Goal: Navigation & Orientation: Find specific page/section

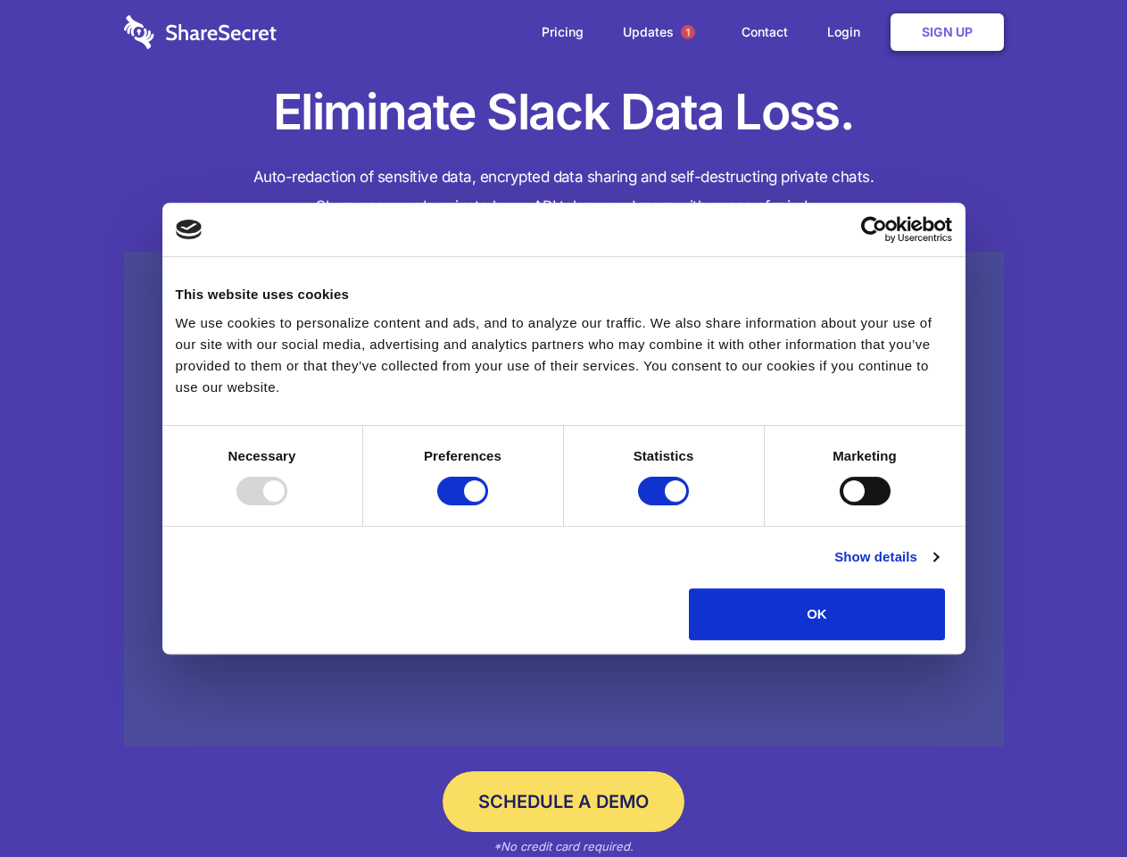
click at [287, 505] on div at bounding box center [261, 490] width 51 height 29
click at [488, 505] on input "Preferences" at bounding box center [462, 490] width 51 height 29
checkbox input "false"
click at [666, 505] on input "Statistics" at bounding box center [663, 490] width 51 height 29
checkbox input "false"
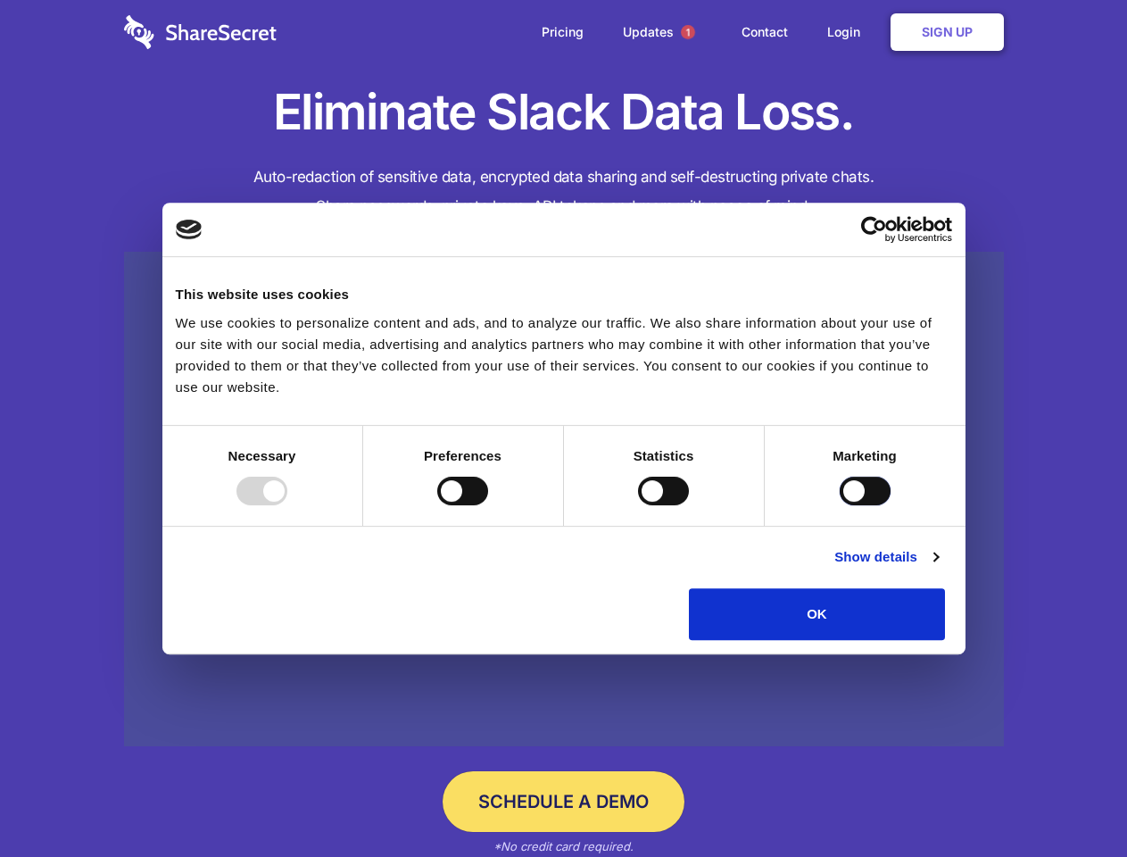
click at [840, 505] on input "Marketing" at bounding box center [865, 490] width 51 height 29
checkbox input "true"
click at [938, 567] on link "Show details" at bounding box center [885, 556] width 103 height 21
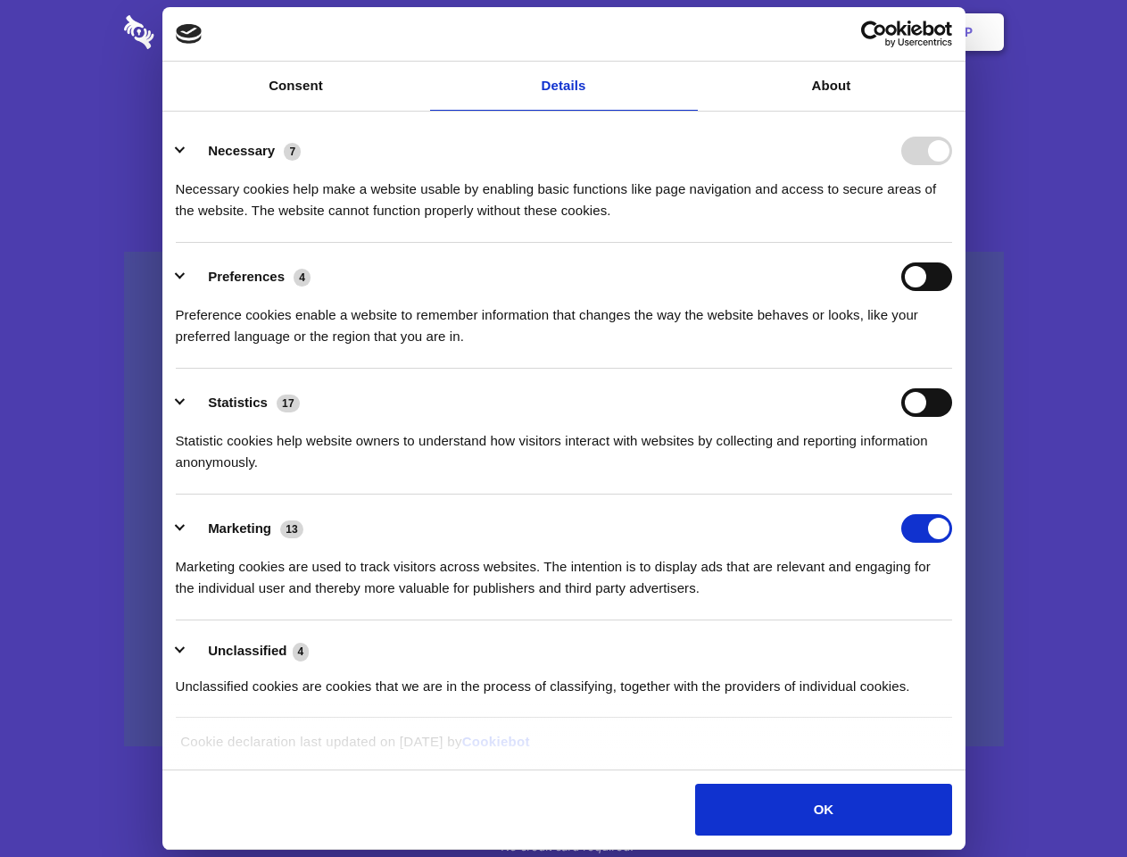
click at [952, 221] on div "Necessary 7 Necessary cookies help make a website usable by enabling basic func…" at bounding box center [564, 179] width 776 height 85
click at [687, 32] on span "1" at bounding box center [688, 32] width 14 height 14
